Goal: Check status: Check status

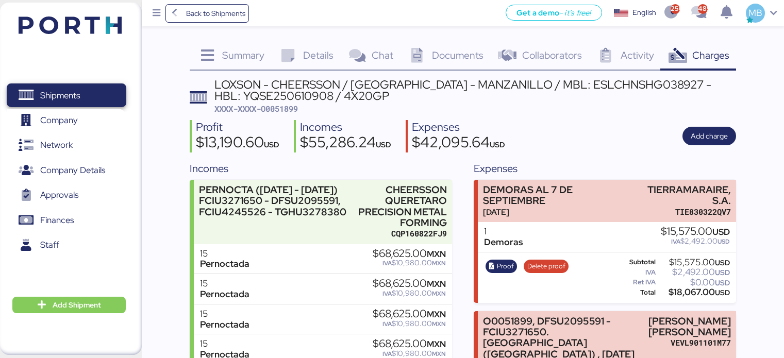
click at [73, 93] on span "Shipments" at bounding box center [60, 95] width 40 height 15
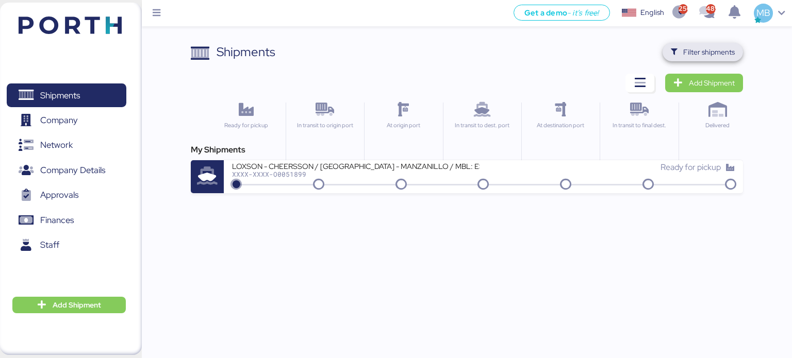
click at [690, 53] on span "Filter shipments" at bounding box center [709, 52] width 52 height 12
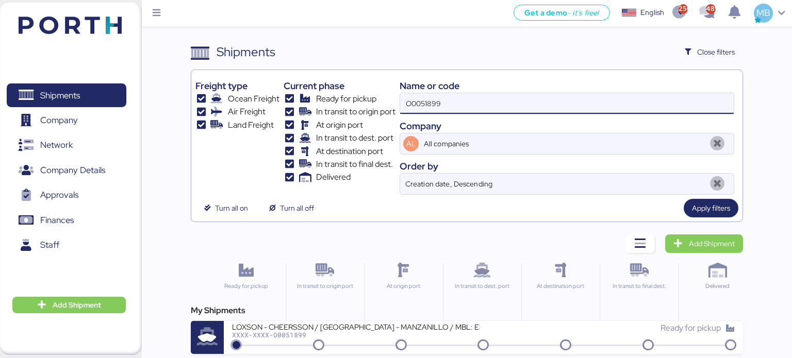
drag, startPoint x: 472, startPoint y: 107, endPoint x: 374, endPoint y: 96, distance: 99.0
click at [374, 96] on div "Freight type Ocean Freight Air Freight Land Freight Current phase Ready for pic…" at bounding box center [466, 134] width 543 height 121
paste input "O0051980"
type input "O0051980"
click at [412, 320] on div "My Shipments YAMATO - MITSUMI / YMM-OI-204 / MBL: QLOG25070266 / HBL: YTC-BKK24…" at bounding box center [467, 329] width 552 height 49
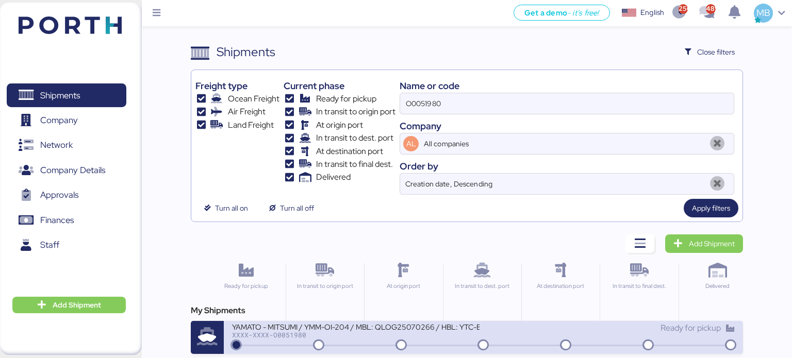
click at [415, 328] on div "YAMATO - MITSUMI / YMM-OI-204 / MBL: QLOG25070266 / HBL: YTC-BKK24218 / LCL" at bounding box center [355, 326] width 247 height 9
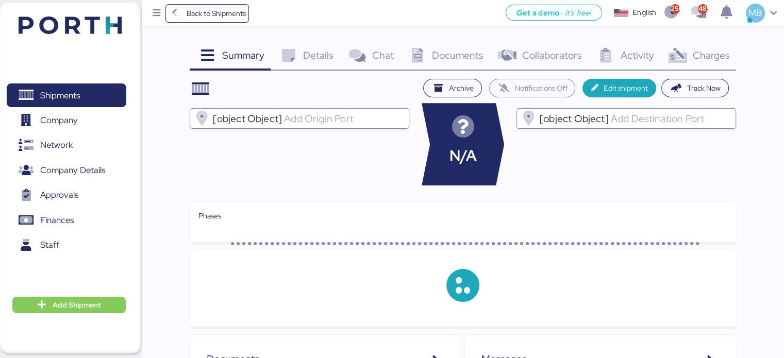
click at [716, 55] on span "Charges" at bounding box center [710, 54] width 37 height 13
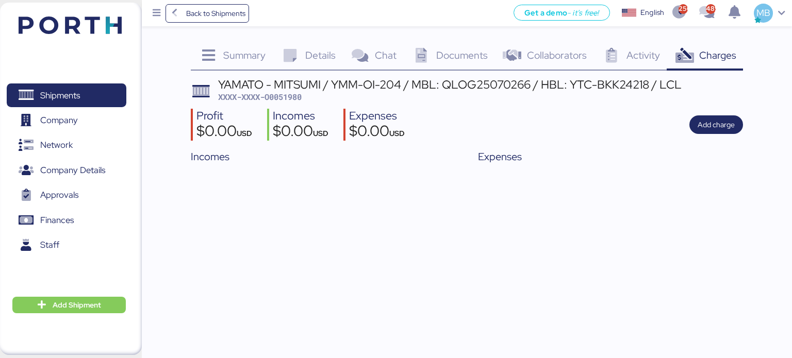
click at [243, 53] on span "Summary" at bounding box center [244, 54] width 42 height 13
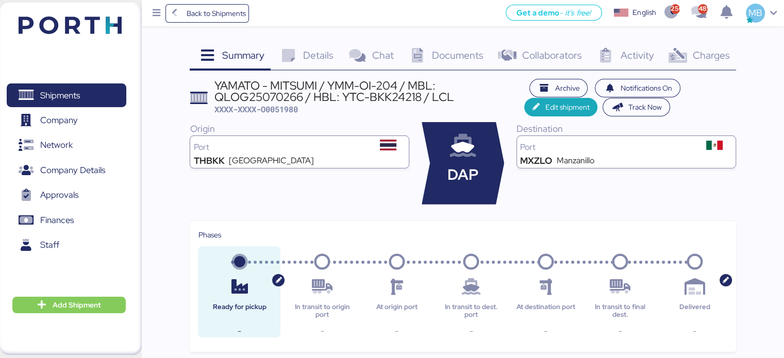
click at [693, 53] on span "Charges" at bounding box center [710, 54] width 37 height 13
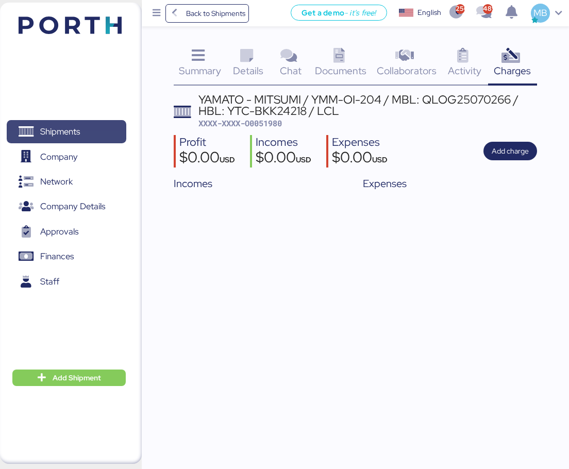
click at [99, 135] on span "Shipments" at bounding box center [66, 131] width 111 height 15
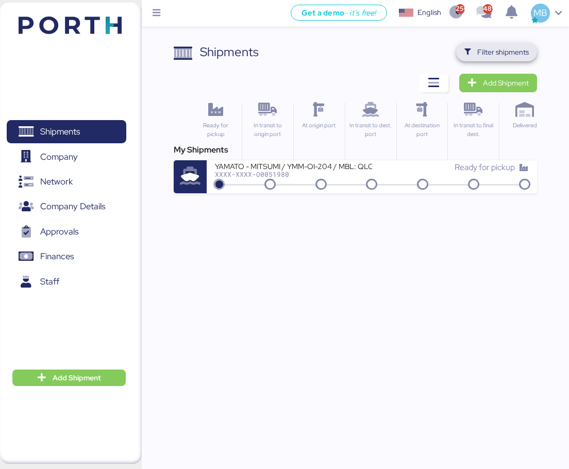
click at [511, 52] on span "Filter shipments" at bounding box center [503, 52] width 52 height 12
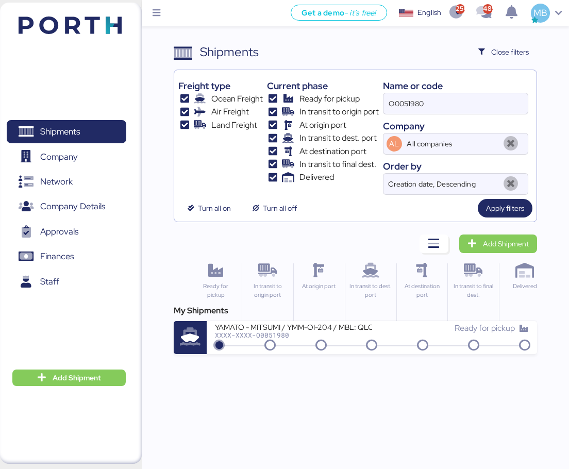
drag, startPoint x: 427, startPoint y: 105, endPoint x: 362, endPoint y: 104, distance: 65.5
click at [362, 104] on div "Freight type Ocean Freight Air Freight Land Freight Current phase Ready for pic…" at bounding box center [355, 134] width 354 height 121
paste input "O0051974"
type input "O0051974"
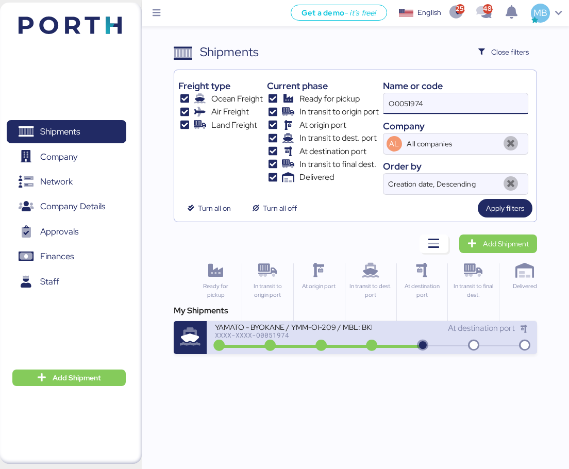
click at [326, 340] on icon at bounding box center [320, 345] width 49 height 11
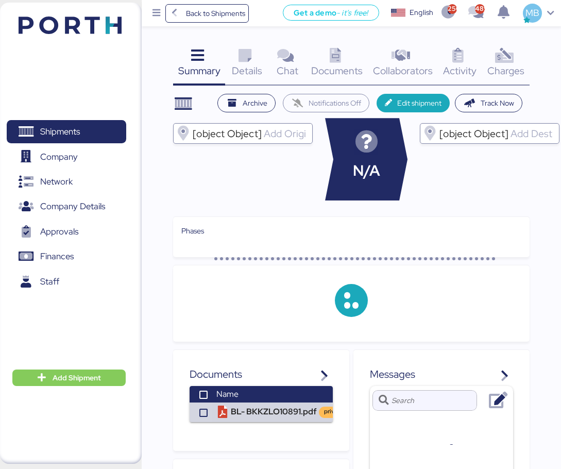
click at [516, 58] on div "Charges 0" at bounding box center [505, 64] width 47 height 43
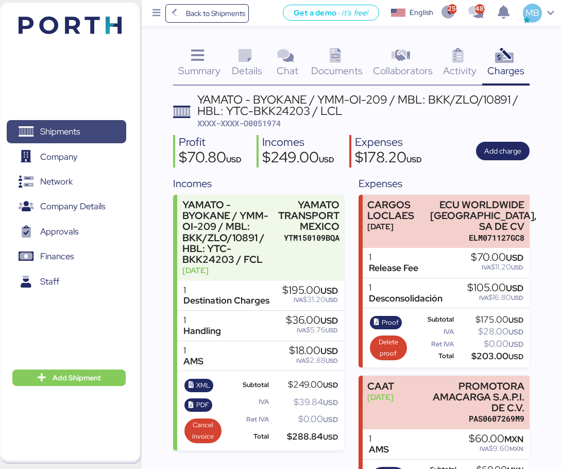
click at [100, 130] on span "Shipments" at bounding box center [66, 131] width 111 height 15
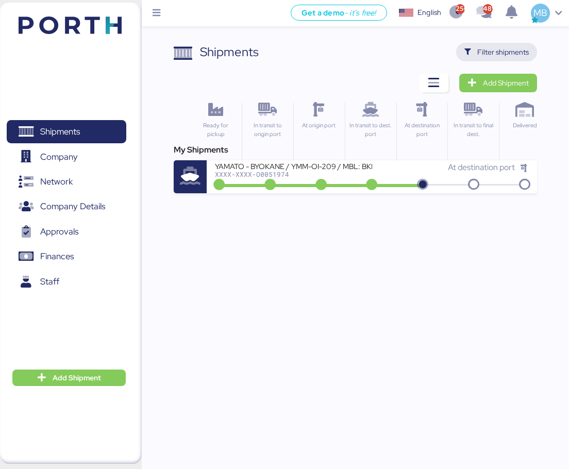
click at [503, 54] on span "Filter shipments" at bounding box center [503, 52] width 52 height 12
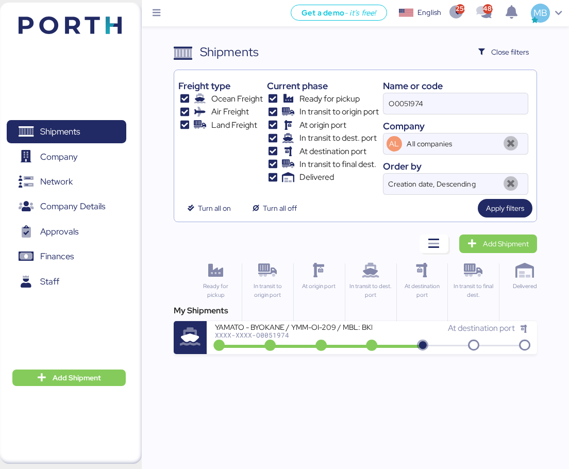
drag, startPoint x: 443, startPoint y: 100, endPoint x: 371, endPoint y: 99, distance: 72.1
click at [372, 100] on div "Freight type Ocean Freight Air Freight Land Freight Current phase Ready for pic…" at bounding box center [355, 134] width 354 height 121
paste input "O0051980"
type input "O0051980"
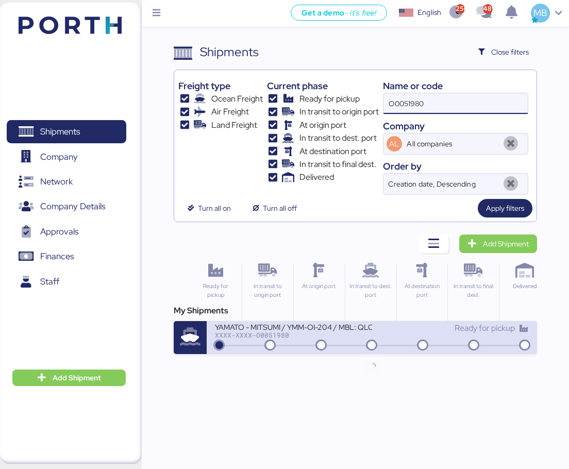
click at [350, 345] on icon at bounding box center [371, 345] width 49 height 11
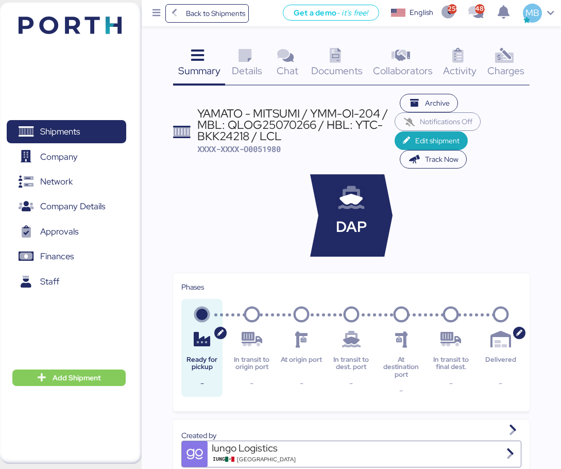
click at [503, 62] on icon at bounding box center [504, 55] width 22 height 15
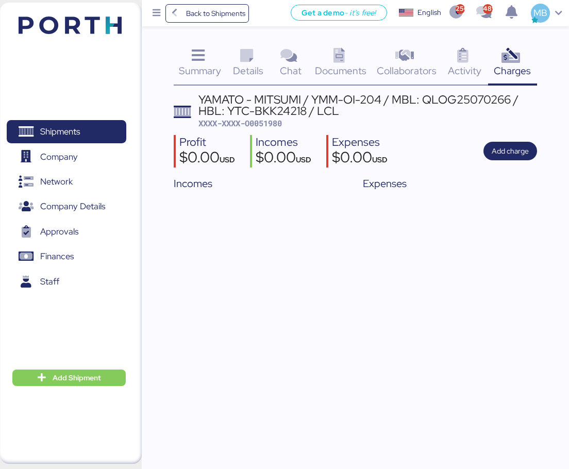
click at [244, 64] on span "Details" at bounding box center [248, 70] width 30 height 13
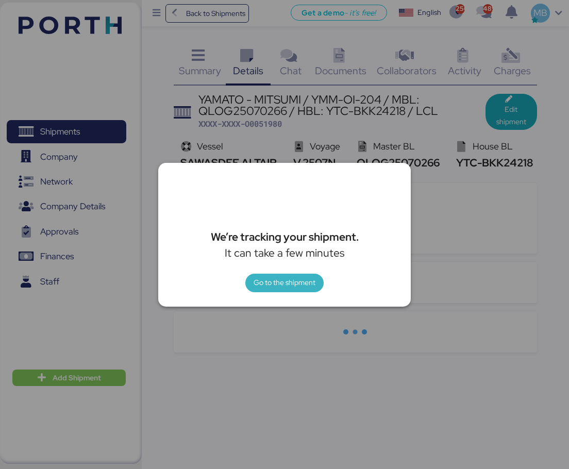
click at [296, 278] on span "Go to the shipment" at bounding box center [285, 282] width 62 height 12
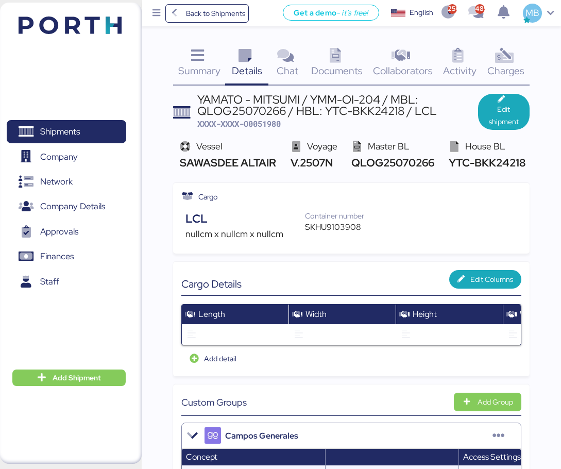
click at [271, 116] on div "YAMATO - MITSUMI / YMM-OI-204 / MBL: QLOG25070266 / HBL: YTC-BKK24218 / LCL" at bounding box center [337, 105] width 280 height 23
click at [270, 126] on span "XXXX-XXXX-O0051980" at bounding box center [238, 124] width 83 height 10
copy span "O0051980"
click at [268, 125] on span "XXXX-XXXX-O0051980" at bounding box center [238, 124] width 83 height 10
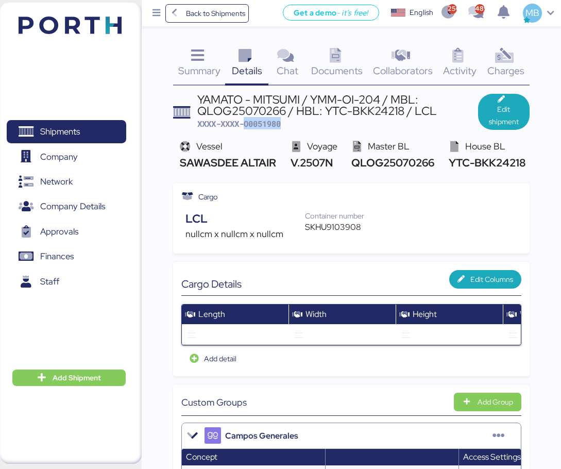
click at [268, 125] on span "XXXX-XXXX-O0051980" at bounding box center [238, 124] width 83 height 10
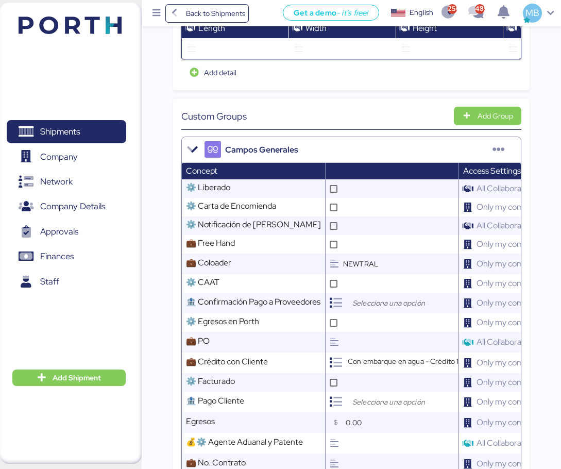
scroll to position [618, 0]
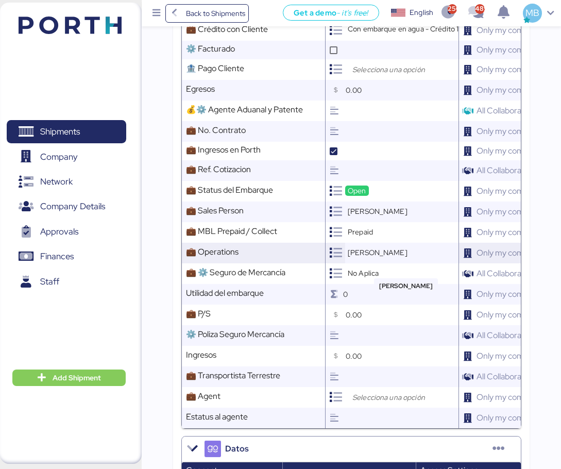
click at [381, 257] on span "[PERSON_NAME]" at bounding box center [378, 252] width 60 height 9
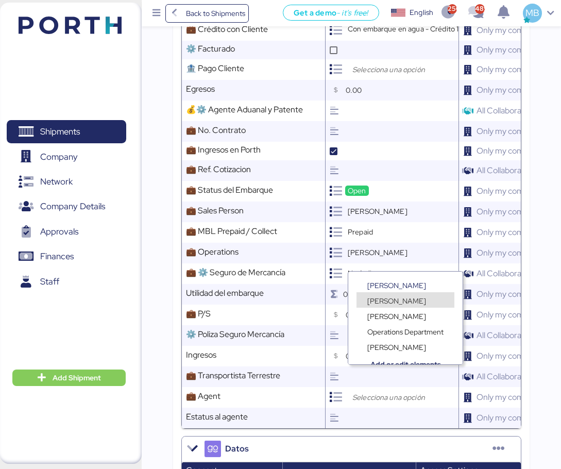
click at [397, 314] on span "[PERSON_NAME]" at bounding box center [396, 316] width 59 height 9
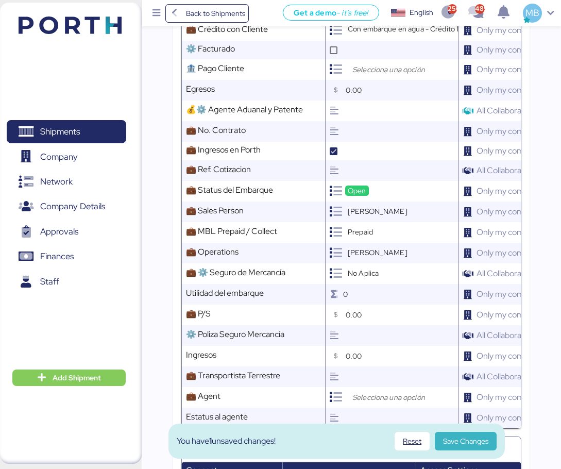
click at [466, 358] on span "Save Changes" at bounding box center [465, 441] width 45 height 12
